Goal: Task Accomplishment & Management: Complete application form

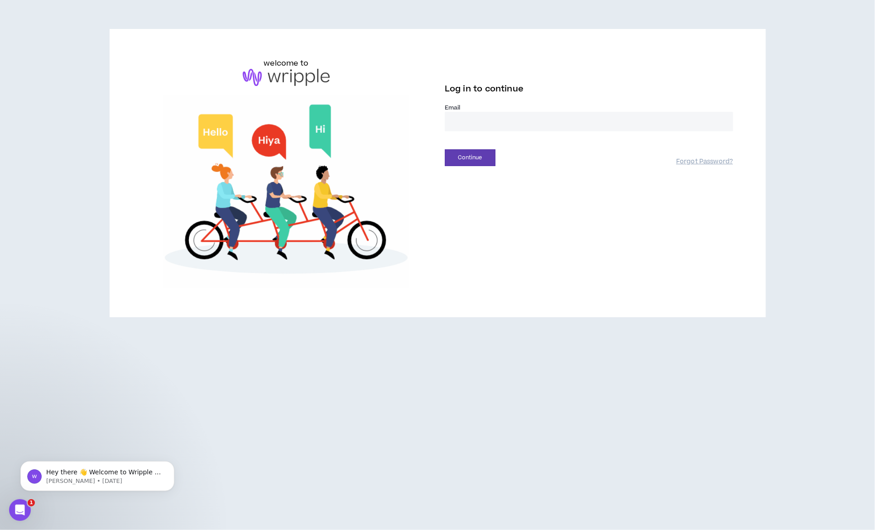
click at [490, 132] on div "Email *" at bounding box center [589, 121] width 288 height 35
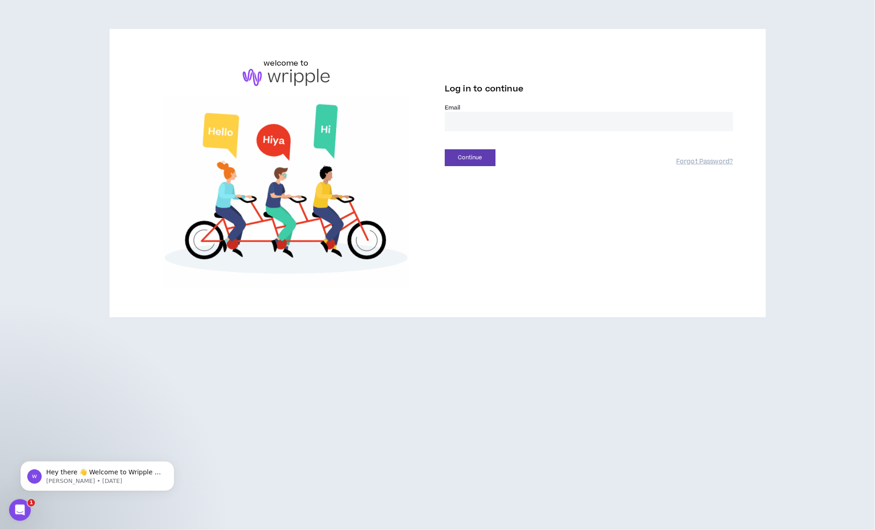
click at [490, 125] on input "email" at bounding box center [589, 121] width 288 height 19
type input "**********"
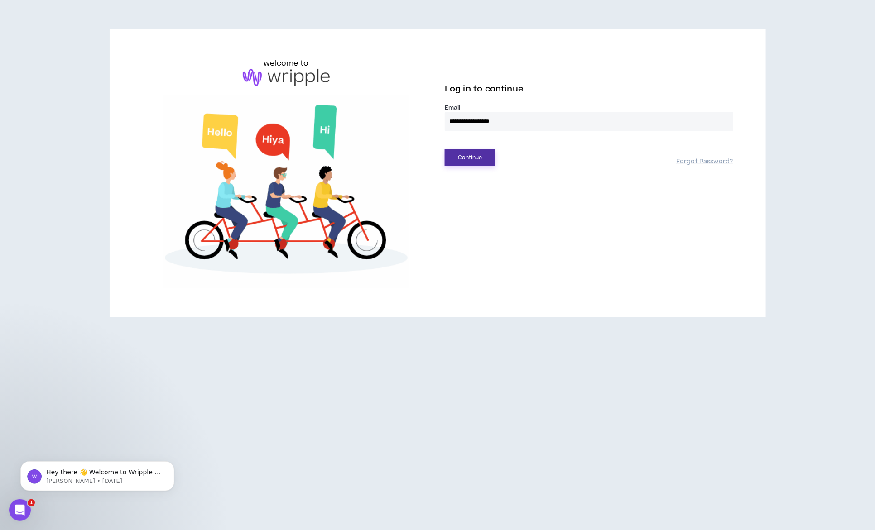
click at [476, 163] on button "Continue" at bounding box center [470, 157] width 51 height 17
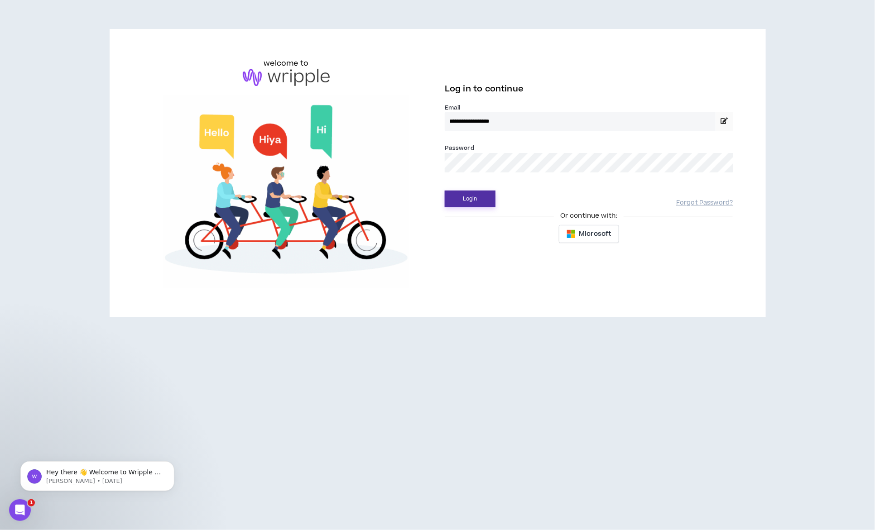
click at [481, 206] on button "Login" at bounding box center [470, 199] width 51 height 17
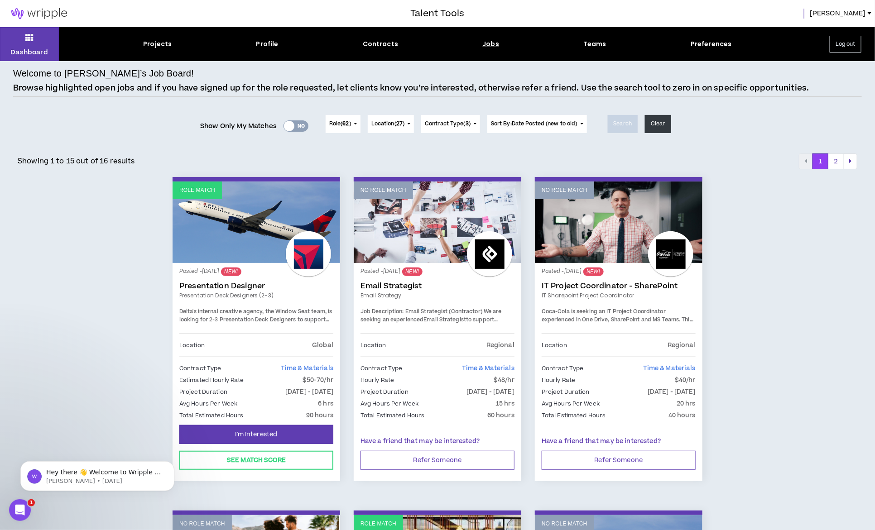
click at [269, 249] on link "Role Match" at bounding box center [257, 223] width 168 height 82
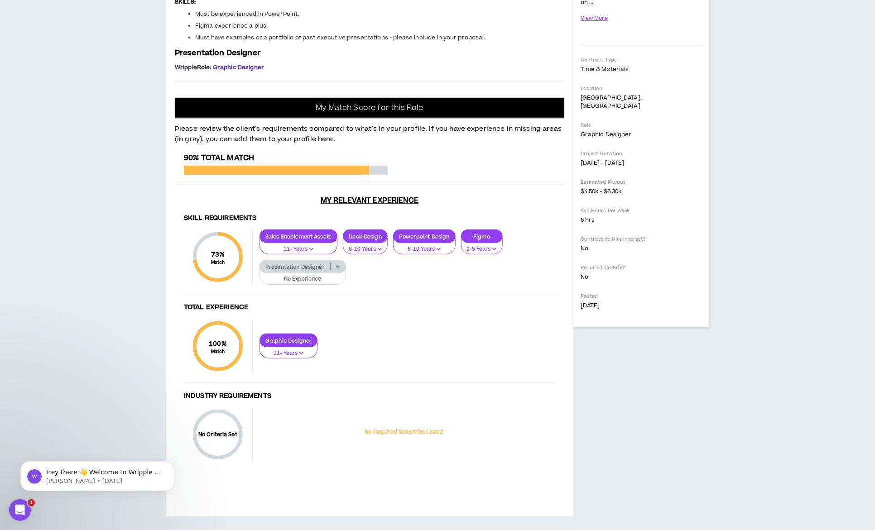
scroll to position [435, 0]
click at [344, 266] on p at bounding box center [338, 266] width 15 height 7
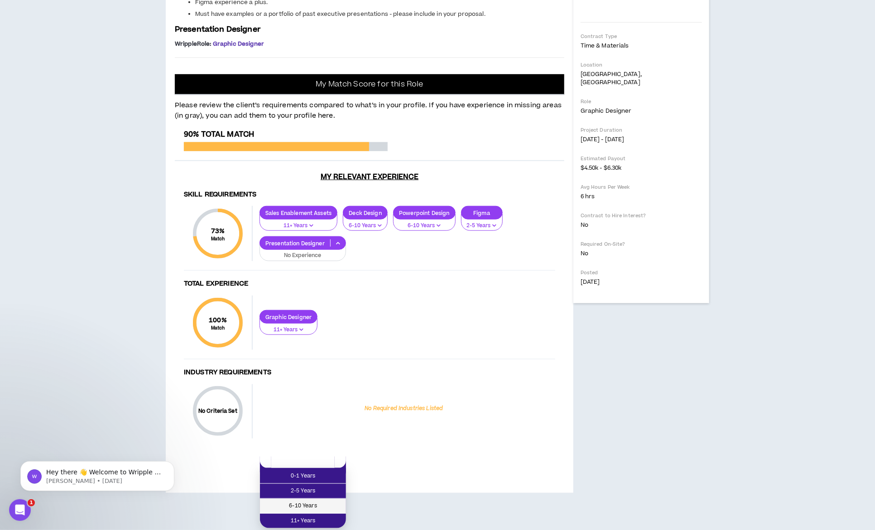
click at [319, 501] on span "6-10 Years" at bounding box center [302, 506] width 75 height 10
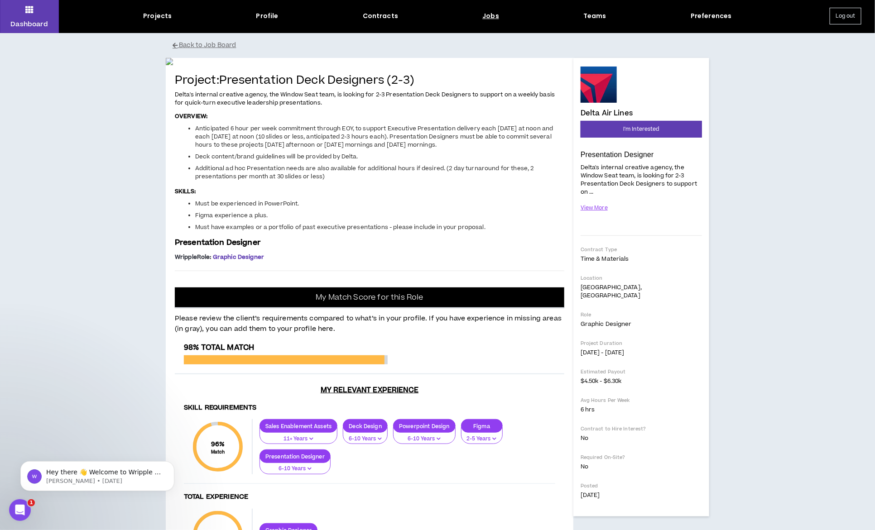
scroll to position [0, 0]
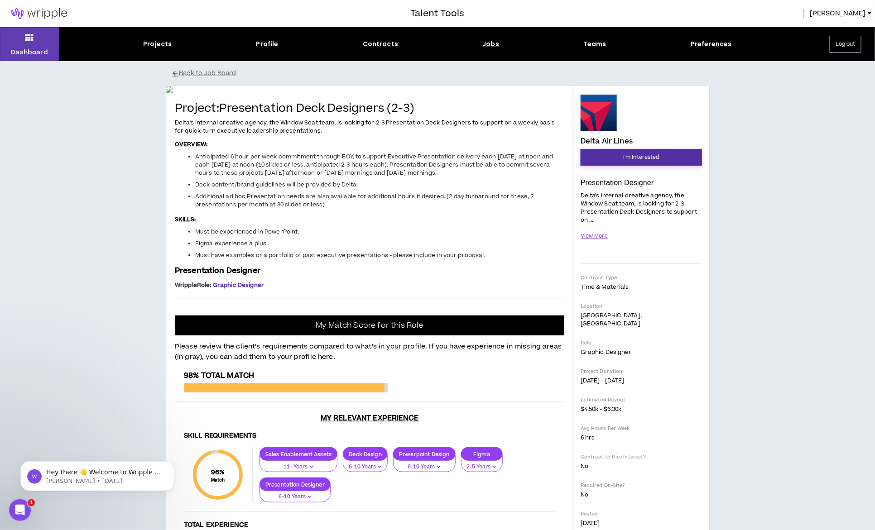
click at [644, 158] on span "I'm Interested" at bounding box center [641, 157] width 36 height 9
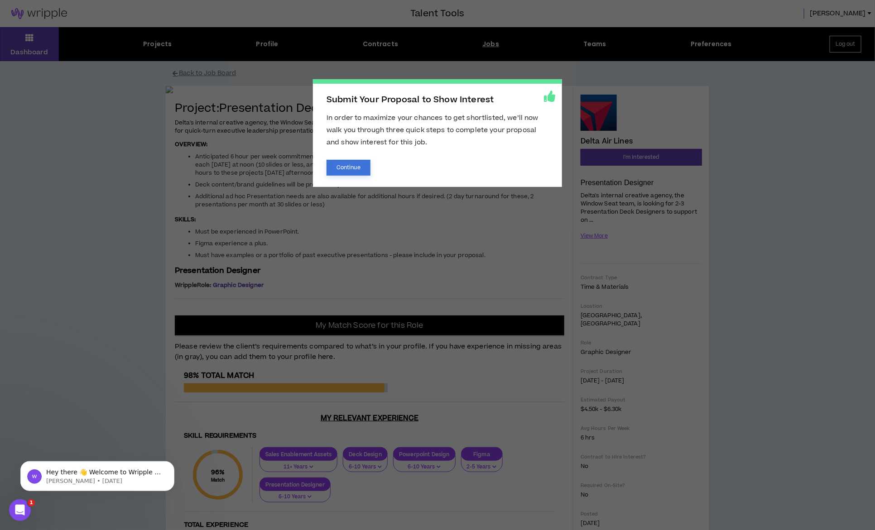
click at [361, 169] on button "Continue" at bounding box center [349, 168] width 44 height 16
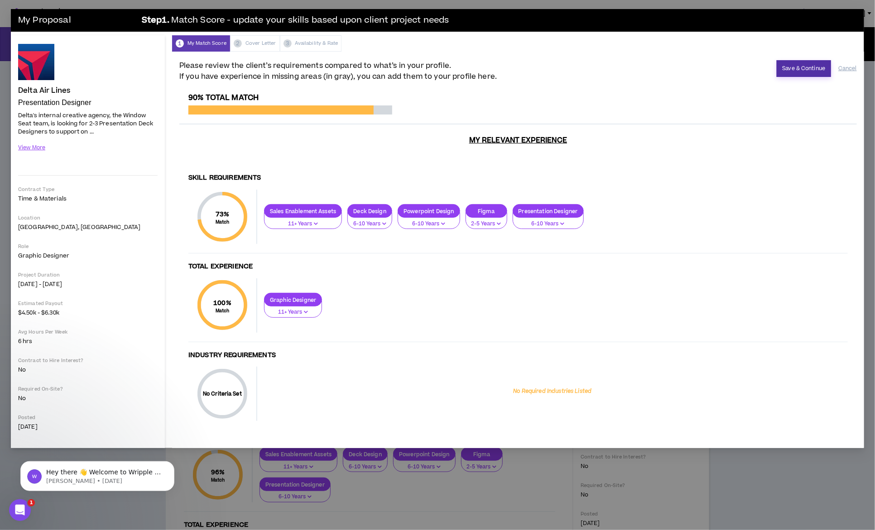
click at [801, 63] on button "Save & Continue" at bounding box center [804, 68] width 55 height 17
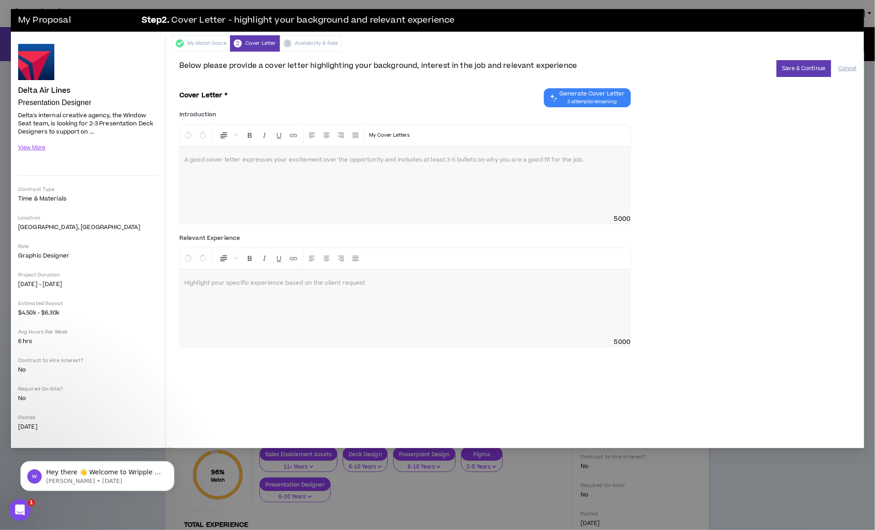
click at [466, 158] on p at bounding box center [405, 160] width 442 height 9
click at [581, 104] on span "3 attempts remaining" at bounding box center [591, 101] width 65 height 7
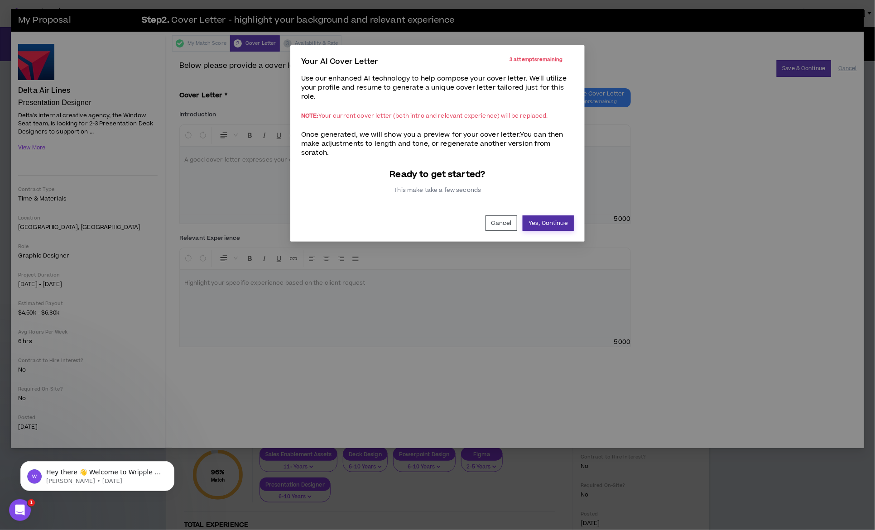
click at [539, 216] on button "Yes, Continue" at bounding box center [548, 223] width 51 height 15
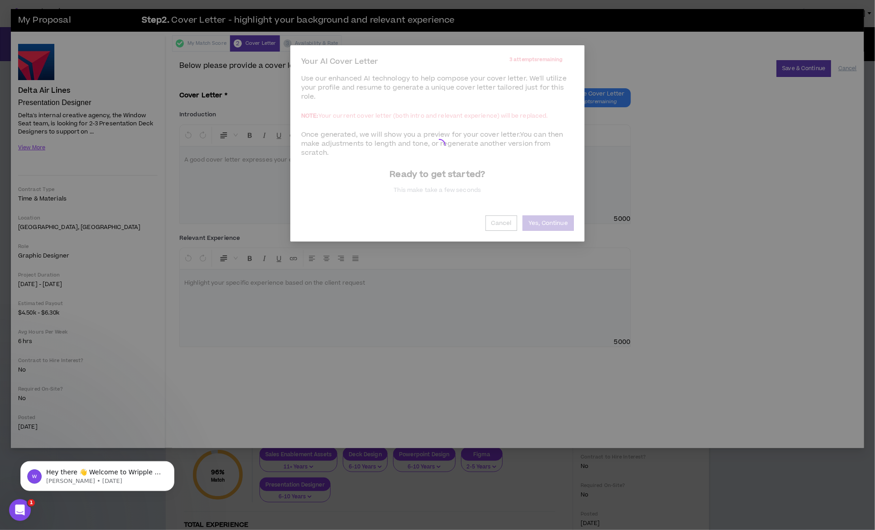
click at [481, 287] on div "Your AI Cover Letter 3 attempts remaining Use our enhanced AI technology to hel…" at bounding box center [437, 265] width 875 height 530
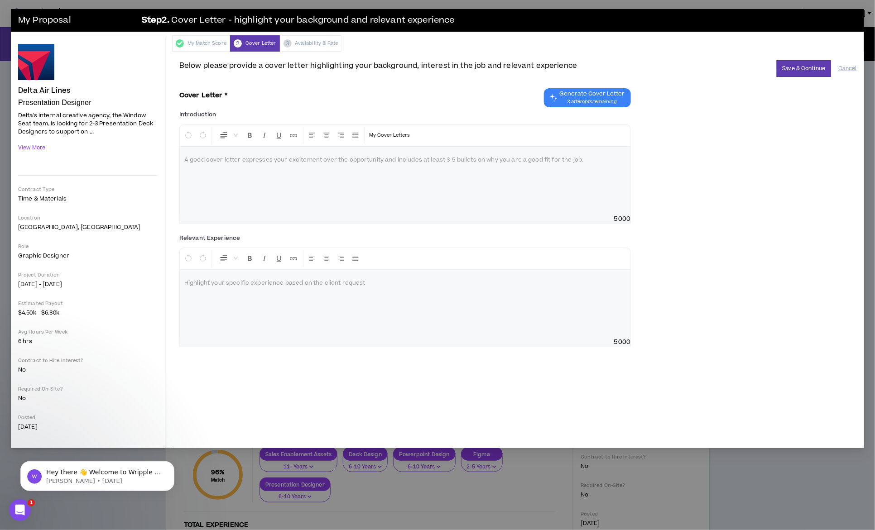
click at [484, 284] on p at bounding box center [405, 283] width 442 height 9
click at [801, 73] on button "Save & Continue" at bounding box center [804, 68] width 55 height 17
click at [495, 156] on p at bounding box center [405, 160] width 442 height 9
click at [601, 88] on button "Generate Cover Letter 2 attempts remaining" at bounding box center [587, 97] width 87 height 19
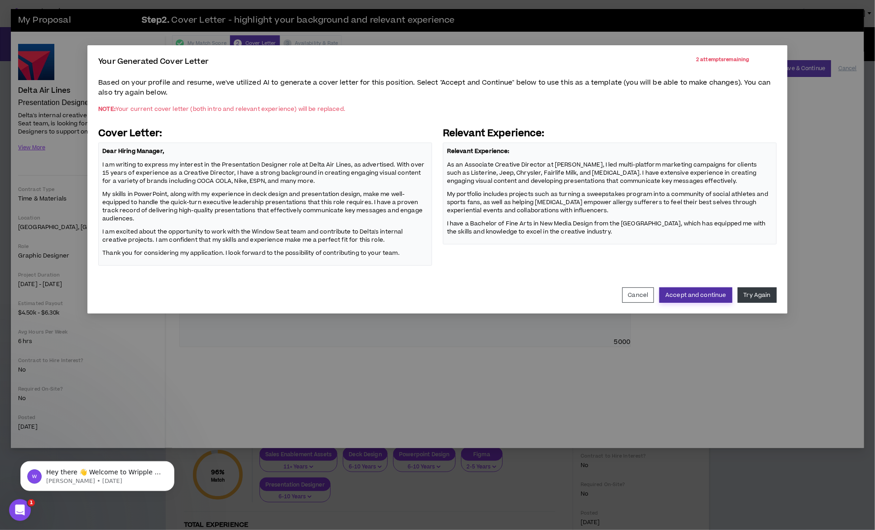
click at [697, 294] on button "Accept and continue" at bounding box center [695, 295] width 72 height 15
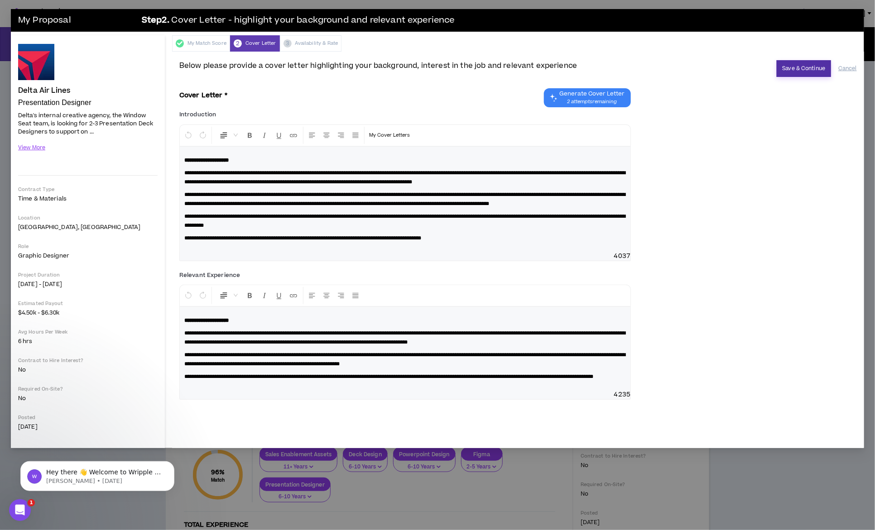
click at [796, 71] on button "Save & Continue" at bounding box center [804, 68] width 55 height 17
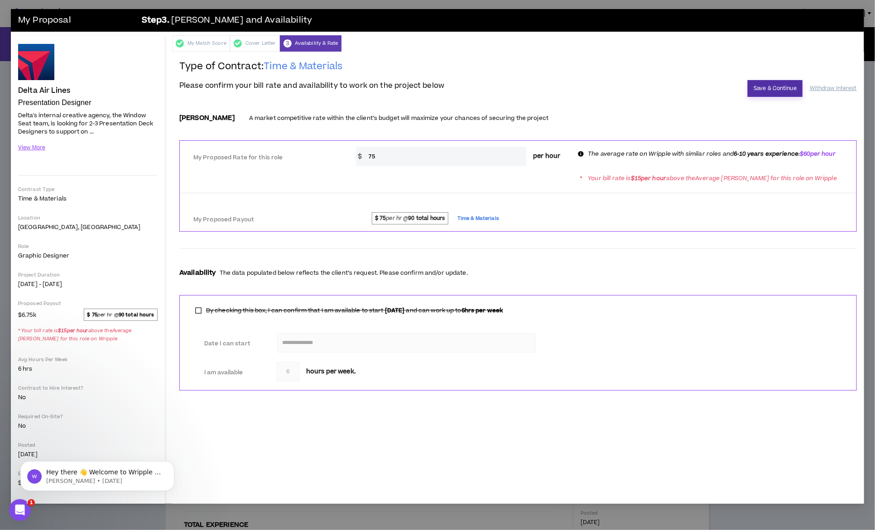
click at [764, 88] on button "Save & Continue" at bounding box center [775, 88] width 55 height 17
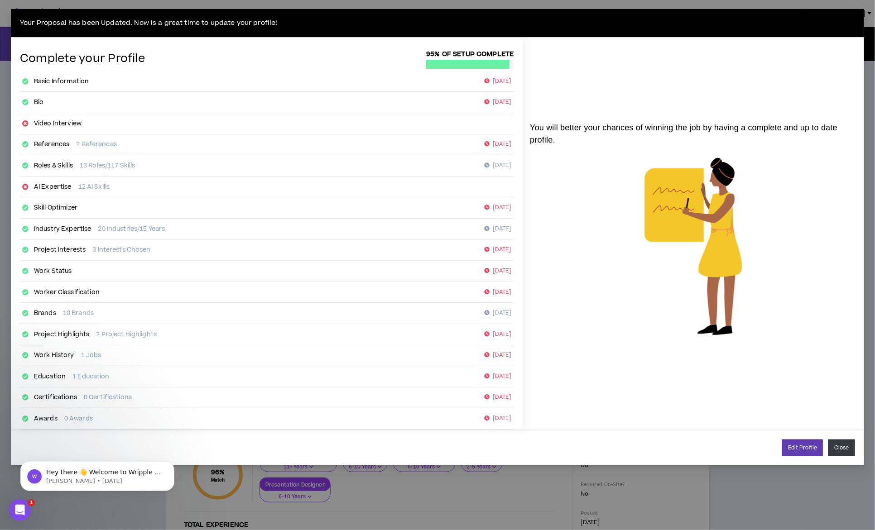
click at [841, 444] on button "Close" at bounding box center [841, 448] width 27 height 17
